Goal: Task Accomplishment & Management: Use online tool/utility

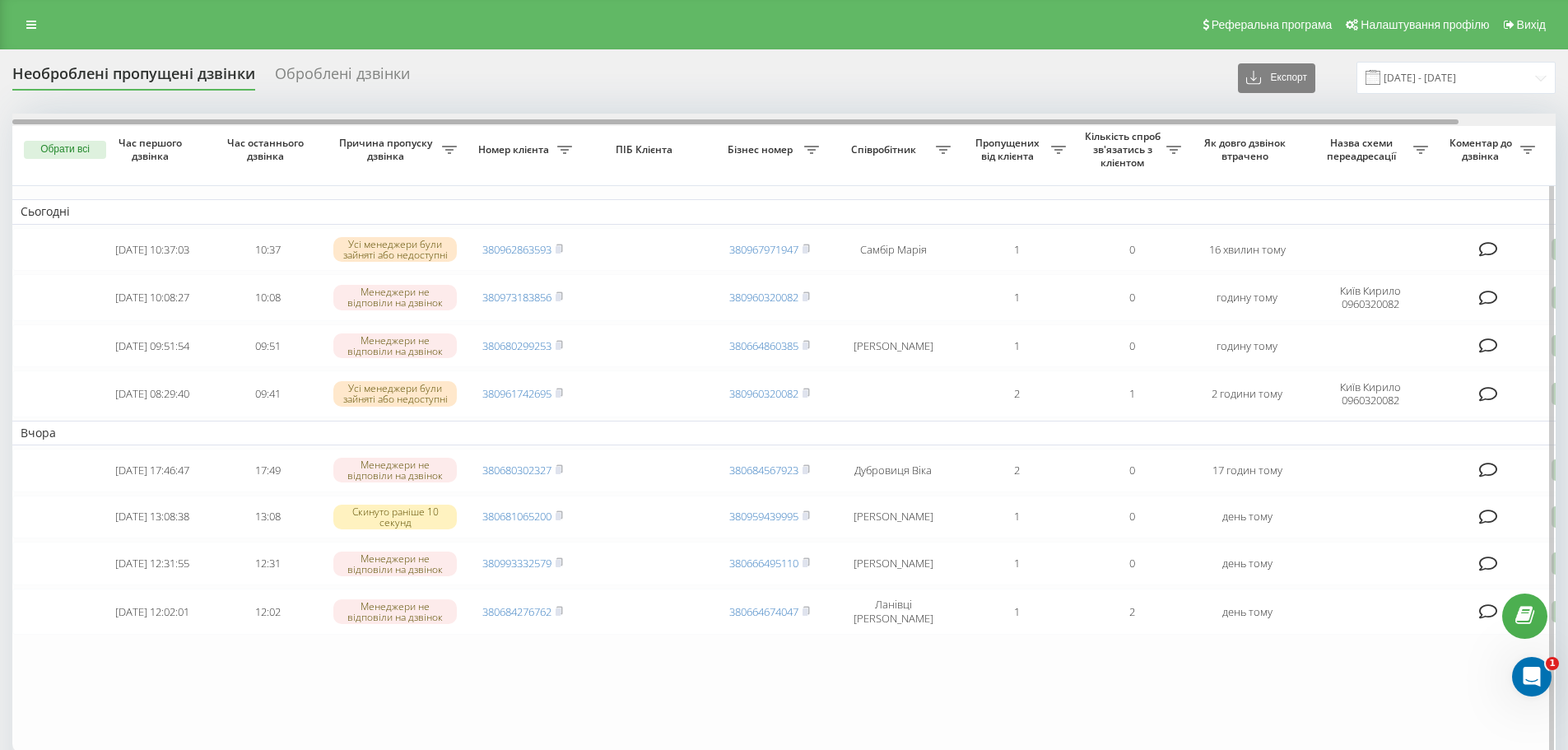
scroll to position [0, 103]
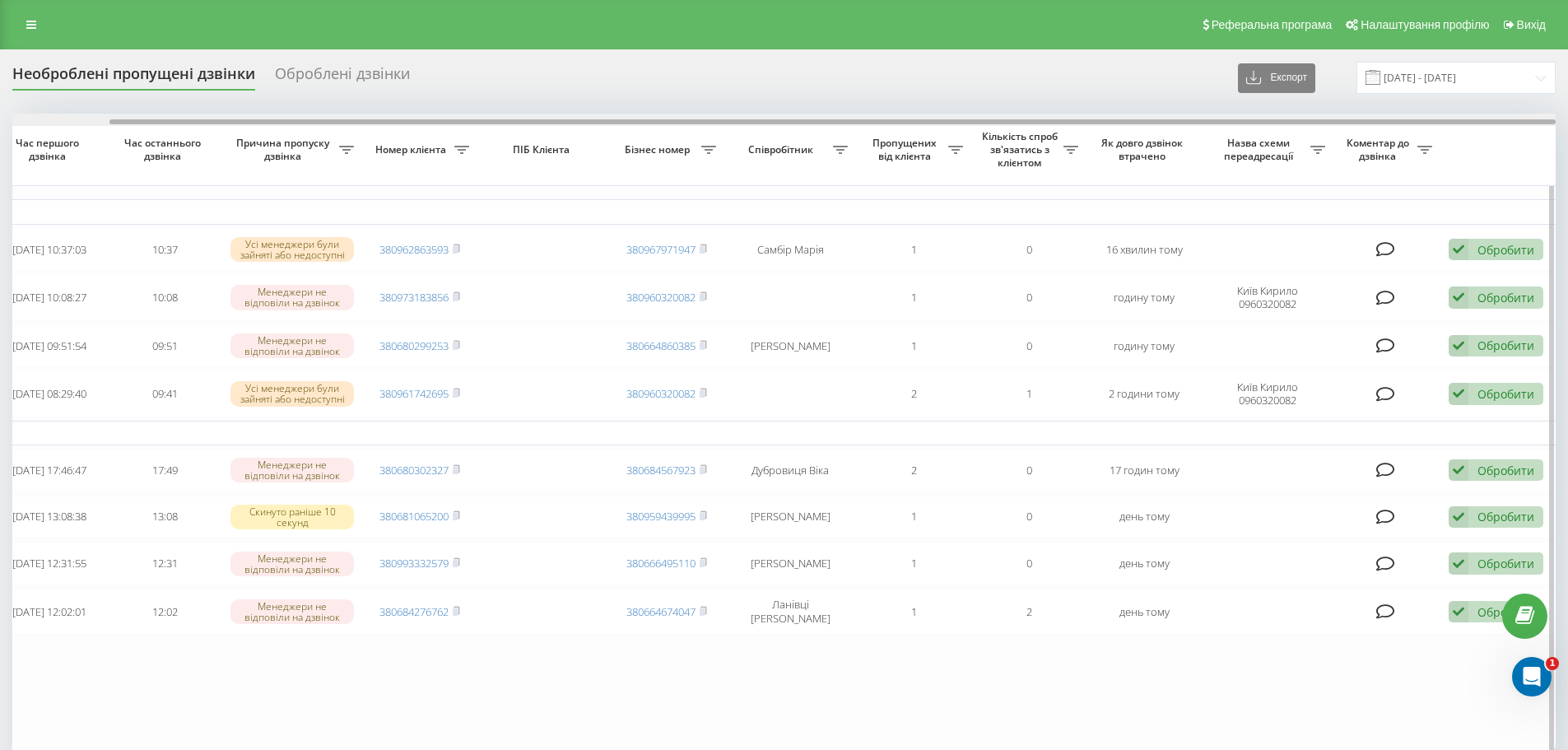
drag, startPoint x: 528, startPoint y: 117, endPoint x: 570, endPoint y: 122, distance: 42.3
click at [570, 122] on div at bounding box center [784, 120] width 1544 height 12
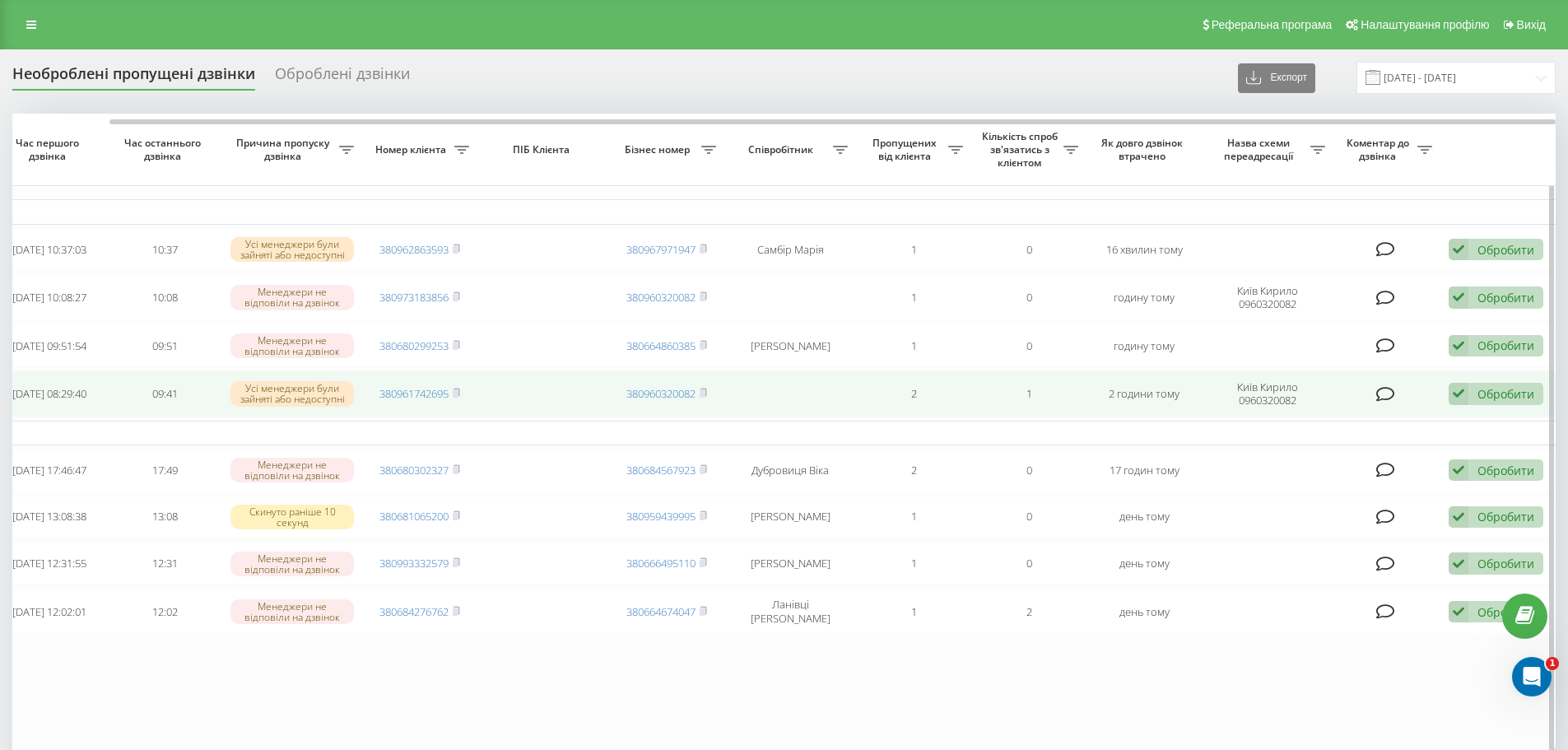
click at [1532, 393] on div "Обробити" at bounding box center [1506, 394] width 57 height 16
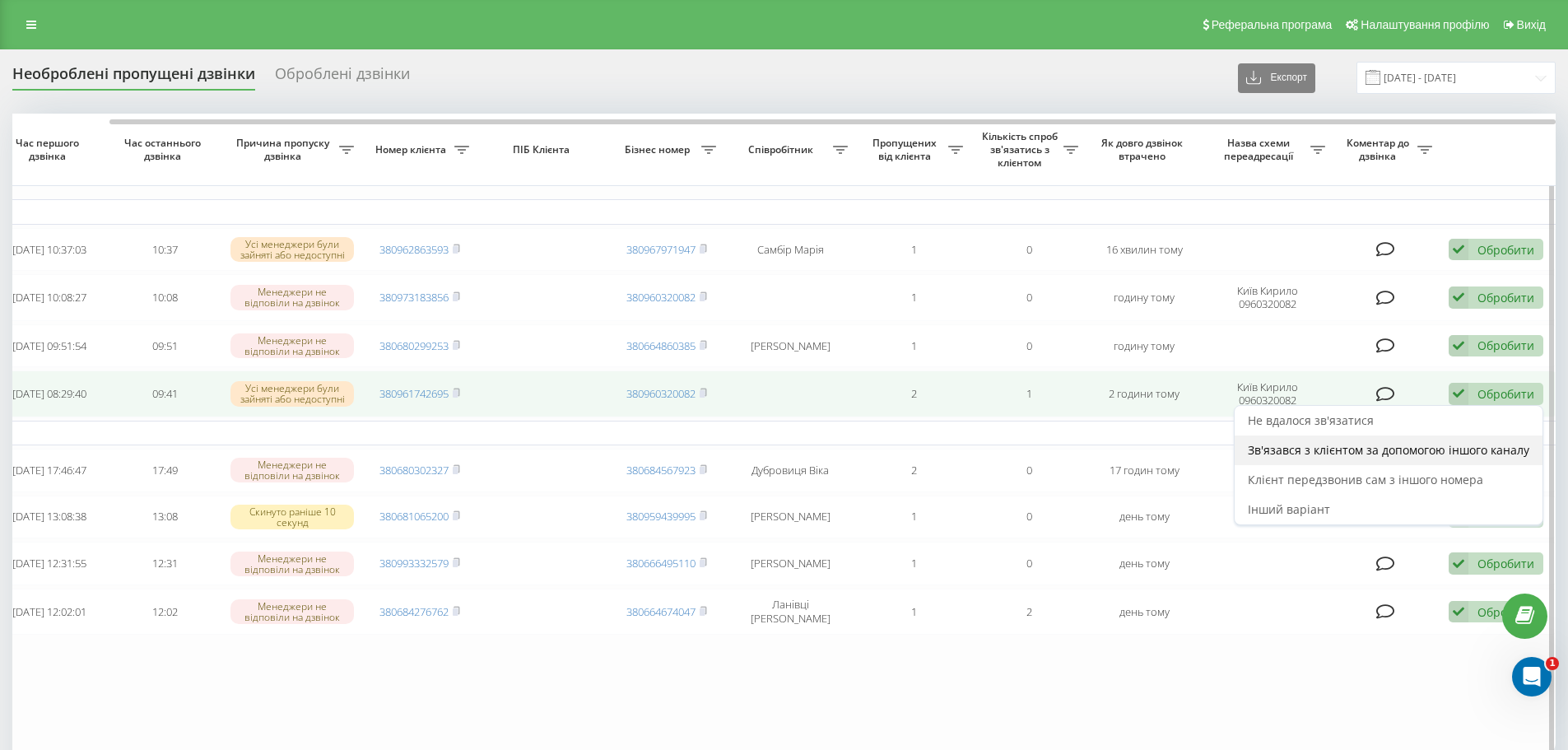
click at [1419, 455] on span "Зв'язався з клієнтом за допомогою іншого каналу" at bounding box center [1388, 450] width 281 height 16
